Goal: Task Accomplishment & Management: Use online tool/utility

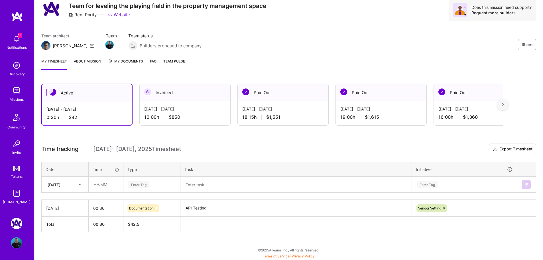
scroll to position [21, 0]
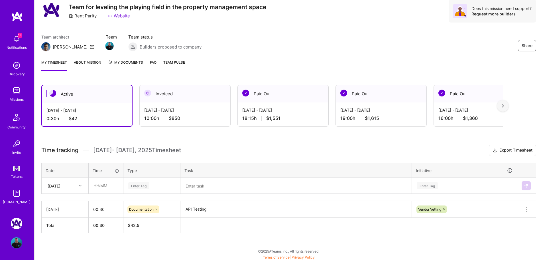
scroll to position [21, 0]
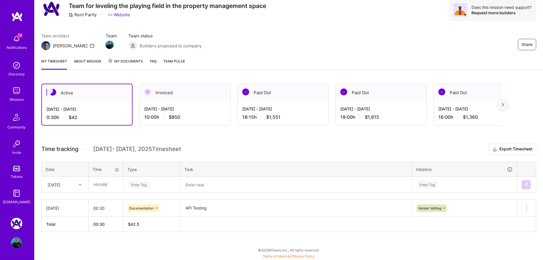
click at [97, 224] on th "00:30" at bounding box center [106, 223] width 35 height 15
click at [105, 224] on th "00:30" at bounding box center [106, 223] width 35 height 15
click at [104, 225] on th "00:30" at bounding box center [106, 223] width 35 height 15
click at [102, 208] on input "00:30" at bounding box center [106, 207] width 35 height 15
drag, startPoint x: 106, startPoint y: 206, endPoint x: 99, endPoint y: 208, distance: 7.6
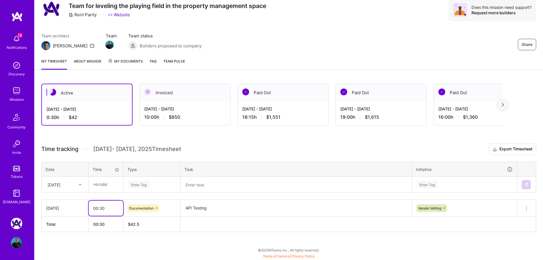
click at [99, 208] on input "00:30" at bounding box center [106, 207] width 35 height 15
type input "00:15"
click at [214, 146] on h3 "Time tracking Aug 16 - Aug 31 , 2025 Timesheet Export Timesheet" at bounding box center [288, 148] width 495 height 11
